Goal: Navigation & Orientation: Find specific page/section

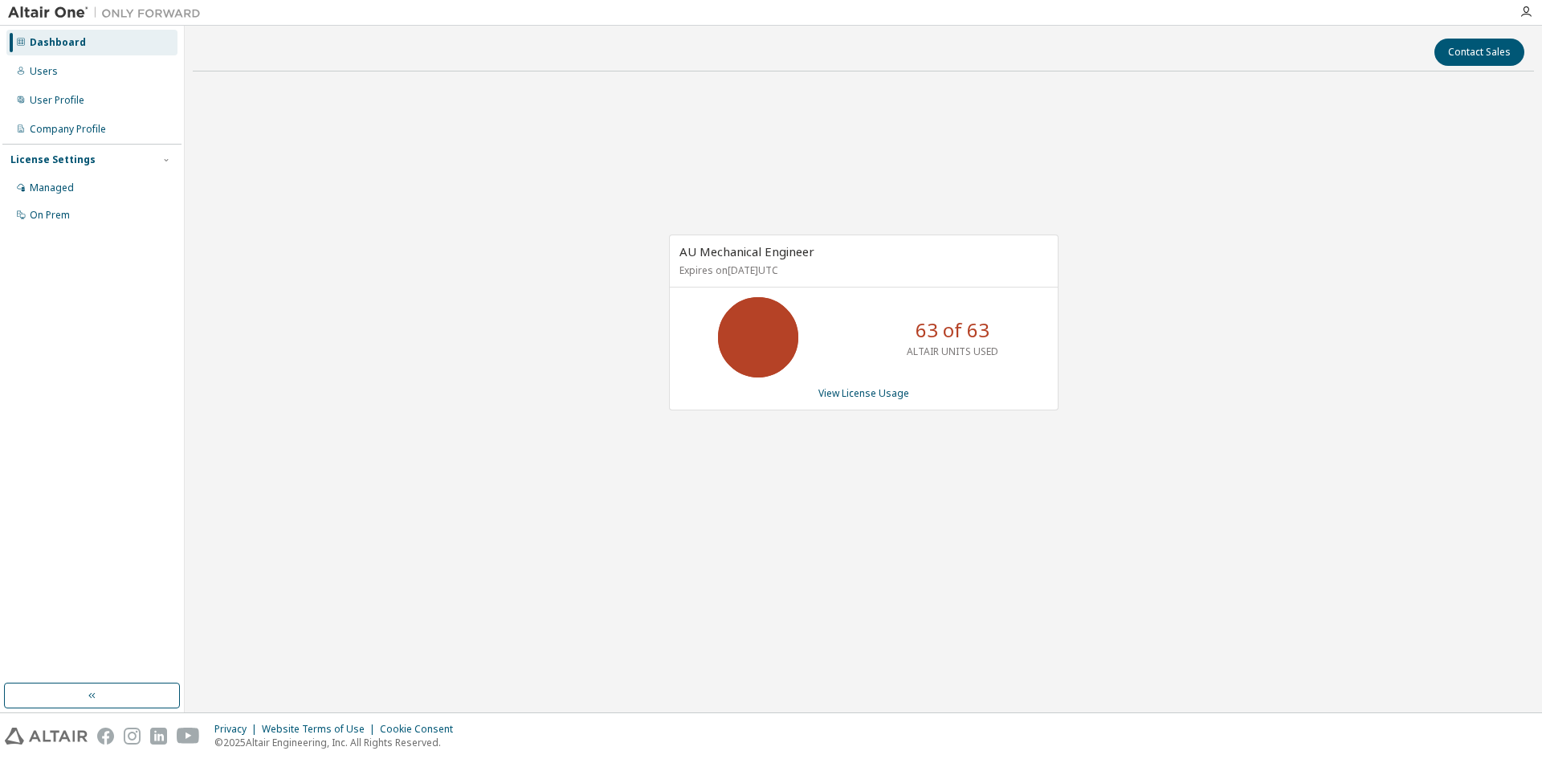
click at [16, 5] on img at bounding box center [108, 13] width 201 height 16
click at [50, 20] on img at bounding box center [108, 13] width 201 height 16
click at [38, 14] on img at bounding box center [108, 13] width 201 height 16
